Goal: Transaction & Acquisition: Purchase product/service

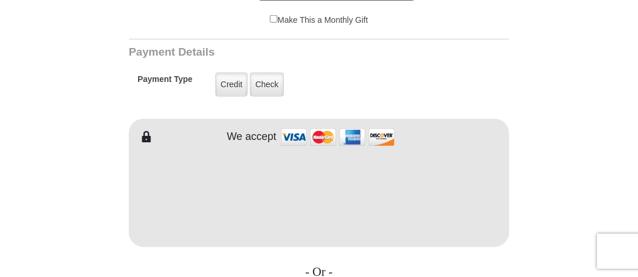
scroll to position [410, 0]
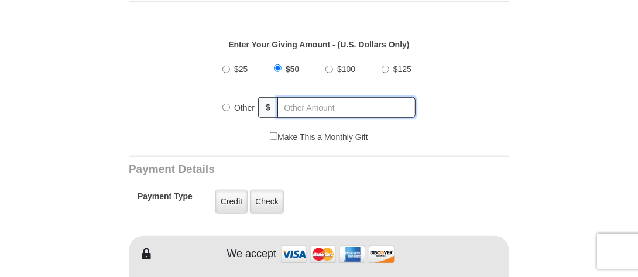
radio input "true"
click at [298, 101] on input "text" at bounding box center [347, 107] width 137 height 20
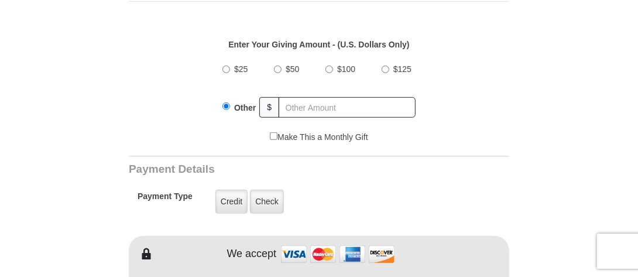
click at [280, 63] on div "$50" at bounding box center [288, 69] width 29 height 29
click at [276, 66] on input "$50" at bounding box center [278, 70] width 8 height 8
radio input "true"
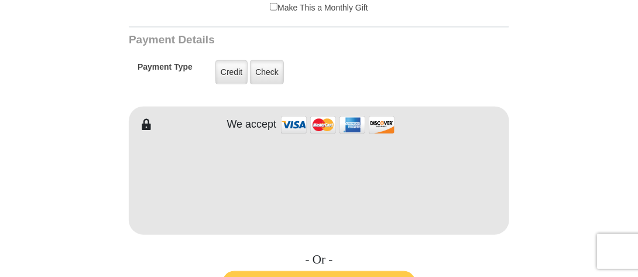
scroll to position [527, 0]
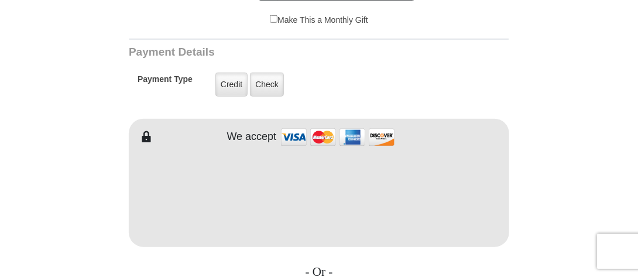
click at [225, 73] on label "Credit" at bounding box center [231, 85] width 32 height 24
click at [0, 0] on input "Credit" at bounding box center [0, 0] width 0 height 0
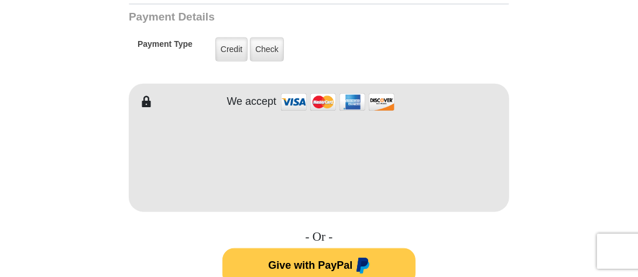
scroll to position [586, 0]
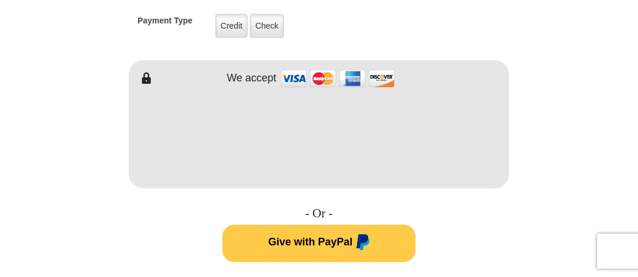
click at [542, 138] on form "VICTORY Channel Online Giving VICTORY Channel is a worldwide, on-air television…" at bounding box center [319, 139] width 550 height 1371
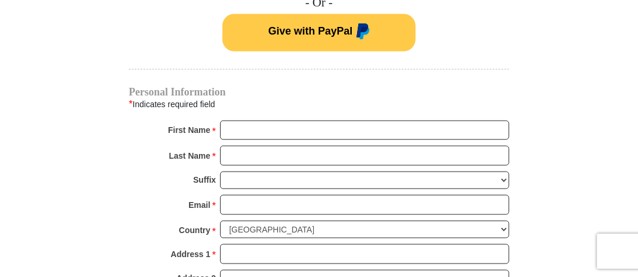
scroll to position [820, 0]
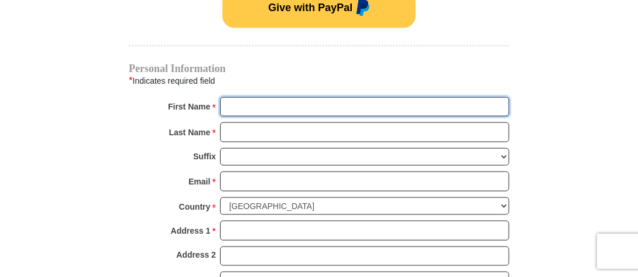
click at [251, 97] on input "First Name *" at bounding box center [364, 107] width 289 height 20
click at [382, 97] on input "First Name *" at bounding box center [364, 107] width 289 height 20
type input "[PERSON_NAME]"
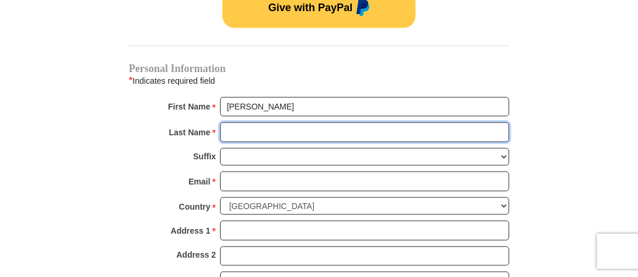
click at [260, 122] on input "Last Name *" at bounding box center [364, 132] width 289 height 20
type input "prince"
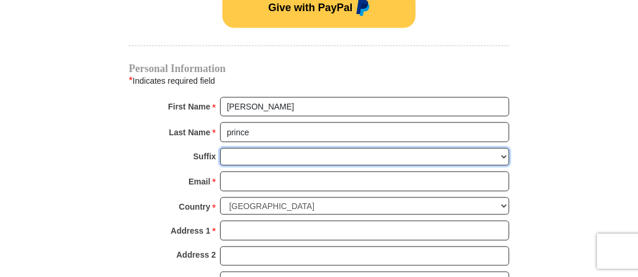
click at [258, 148] on select "[PERSON_NAME] I II III IV V VI" at bounding box center [364, 157] width 289 height 18
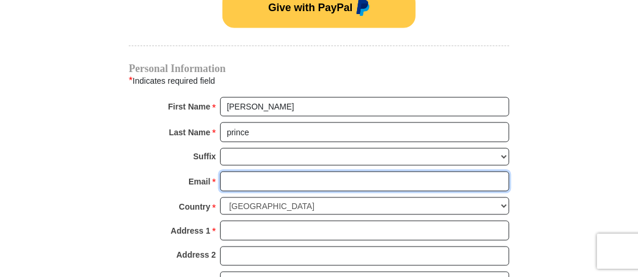
click at [237, 172] on input "Email *" at bounding box center [364, 182] width 289 height 20
type input "[EMAIL_ADDRESS][DOMAIN_NAME]"
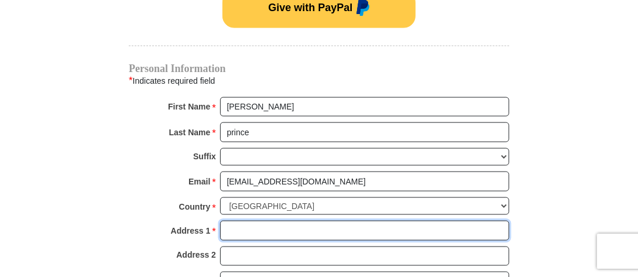
type input "23411 TRIUMPH DR"
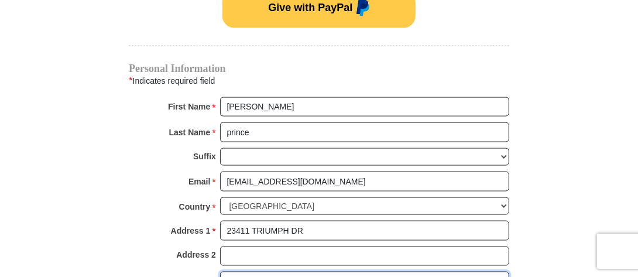
type input "Katy"
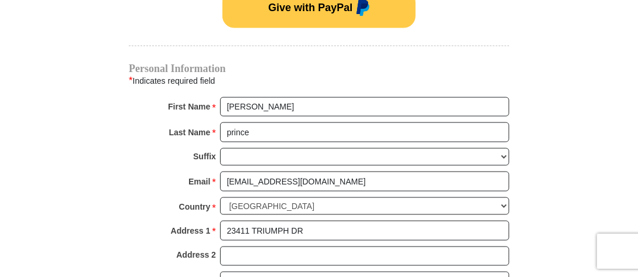
select select "[GEOGRAPHIC_DATA]"
type input "77493"
type input "3465384888"
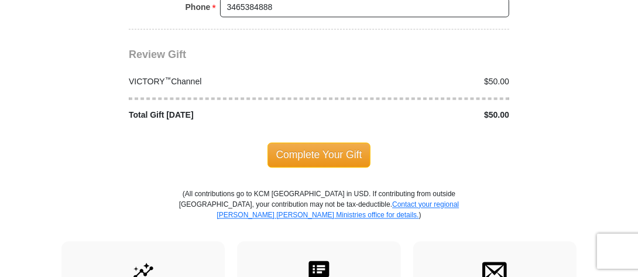
scroll to position [1230, 0]
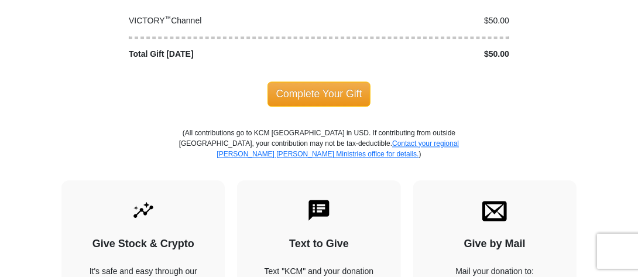
click at [302, 81] on span "Complete Your Gift" at bounding box center [320, 93] width 104 height 25
